Goal: Information Seeking & Learning: Learn about a topic

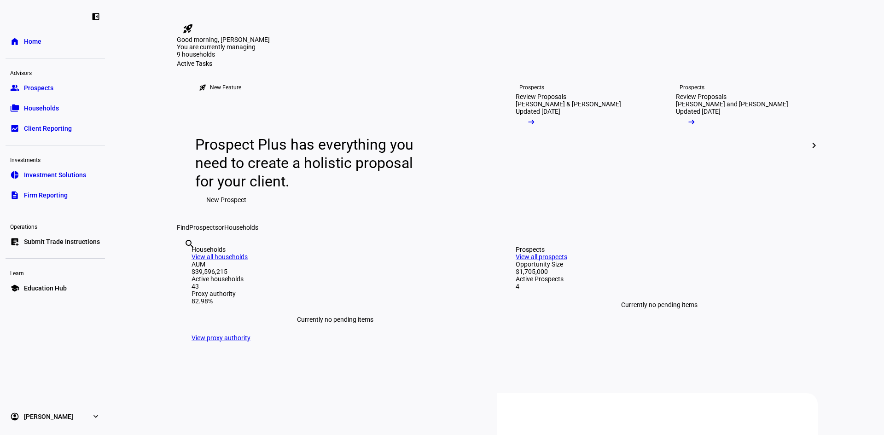
click at [56, 177] on span "Investment Solutions" at bounding box center [55, 174] width 62 height 9
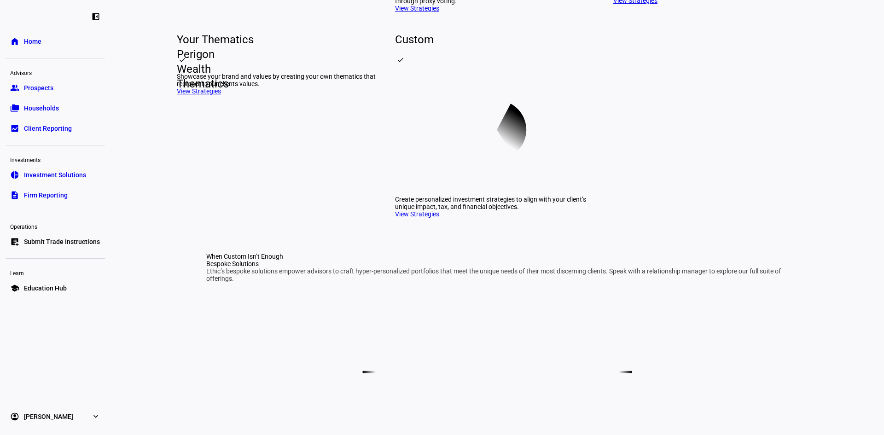
scroll to position [322, 0]
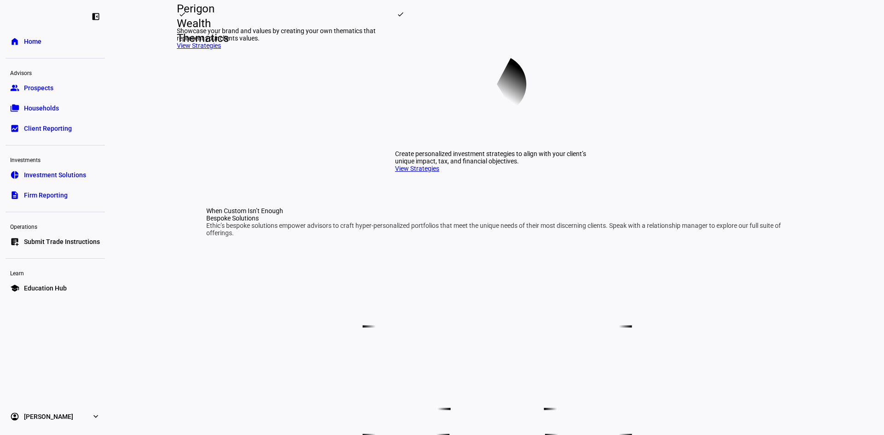
click at [202, 49] on link "View Strategies" at bounding box center [199, 45] width 44 height 7
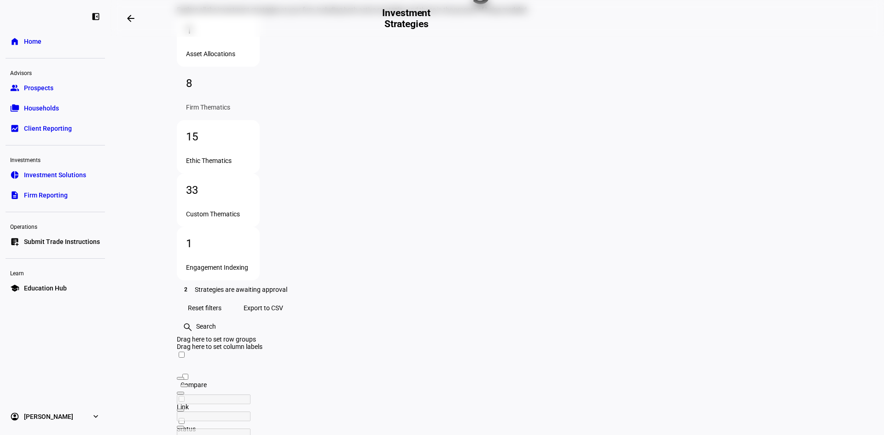
scroll to position [138, 0]
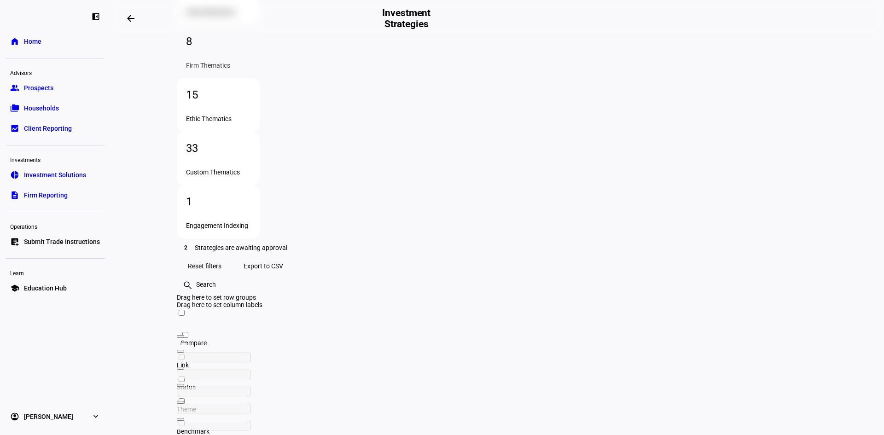
click at [34, 299] on div "left_panel_close home Home Advisors group Prospects folder_copy Households bid_…" at bounding box center [55, 217] width 110 height 435
click at [42, 286] on span "Education Hub" at bounding box center [45, 287] width 43 height 9
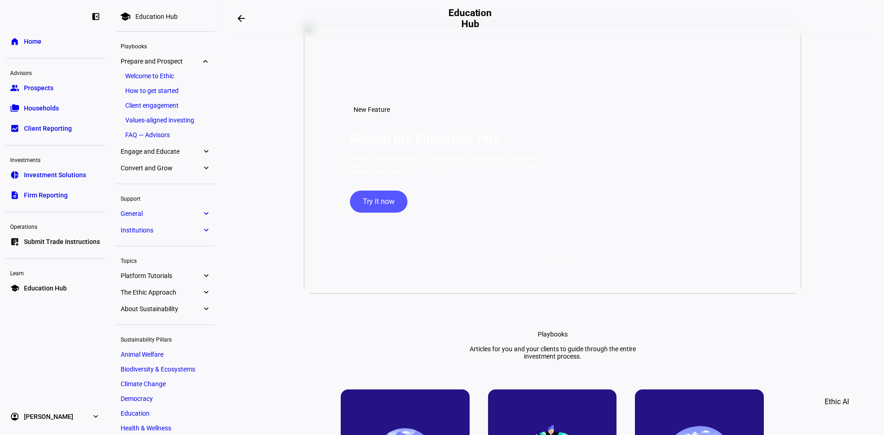
scroll to position [46, 0]
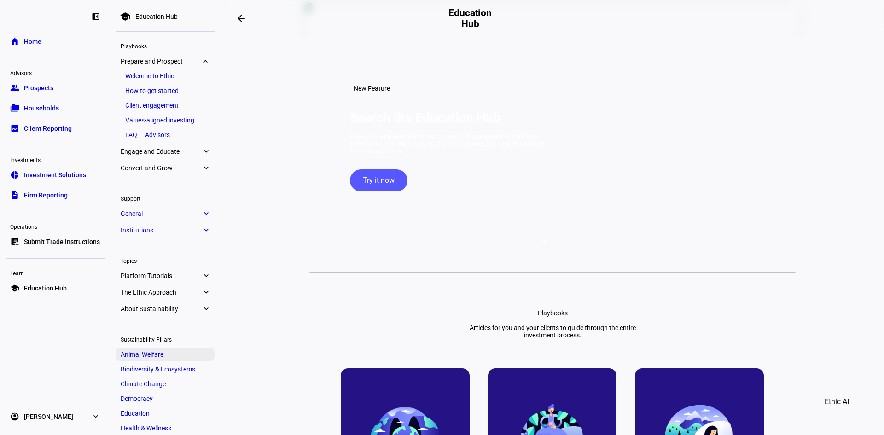
click at [139, 358] on span "Animal Welfare" at bounding box center [142, 354] width 43 height 7
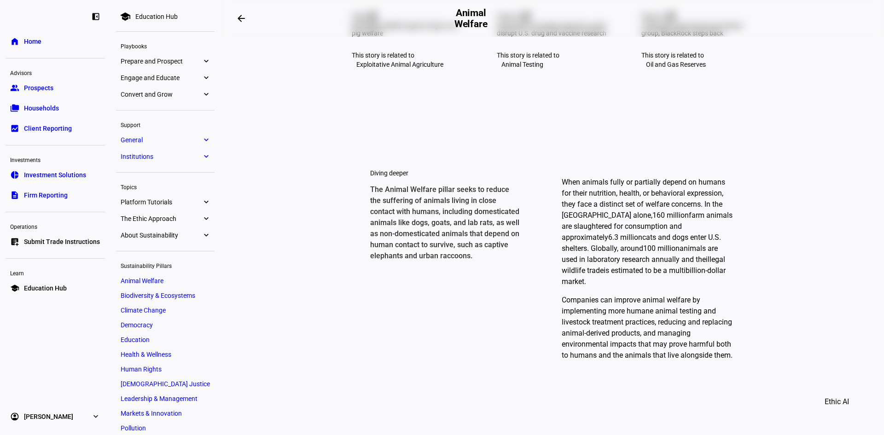
scroll to position [581, 0]
